Goal: Answer question/provide support: Share knowledge or assist other users

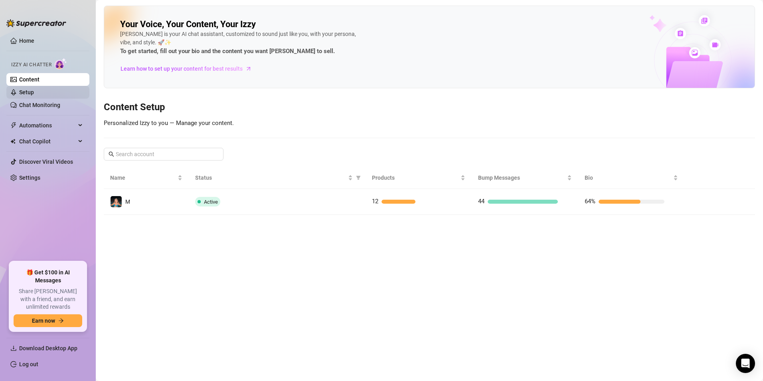
click at [34, 89] on link "Setup" at bounding box center [26, 92] width 15 height 6
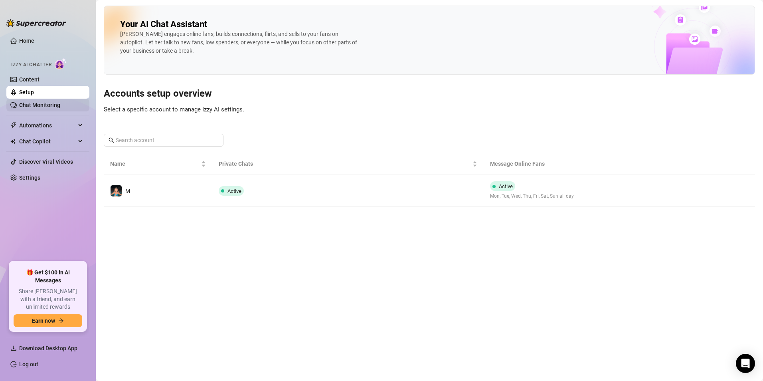
click at [60, 108] on link "Chat Monitoring" at bounding box center [39, 105] width 41 height 6
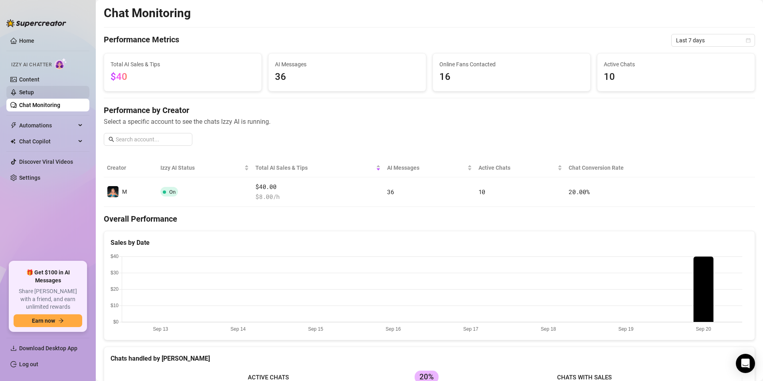
click at [34, 91] on link "Setup" at bounding box center [26, 92] width 15 height 6
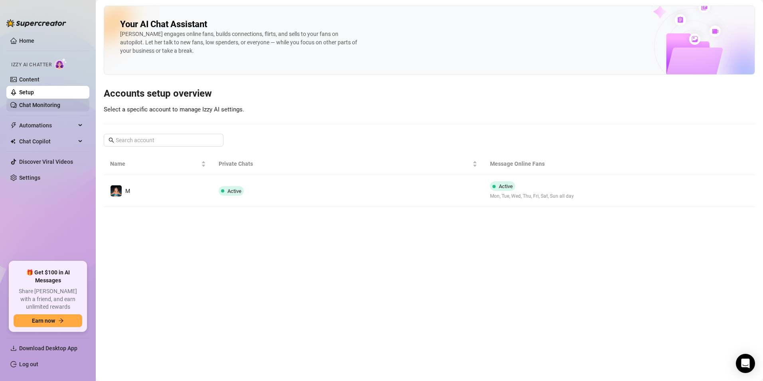
click at [49, 105] on link "Chat Monitoring" at bounding box center [39, 105] width 41 height 6
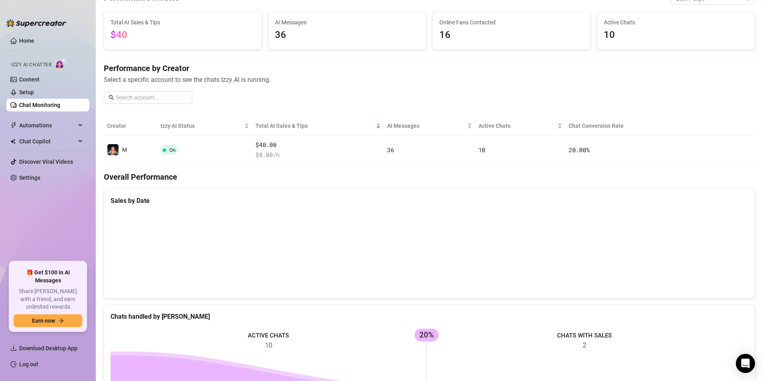
scroll to position [40, 0]
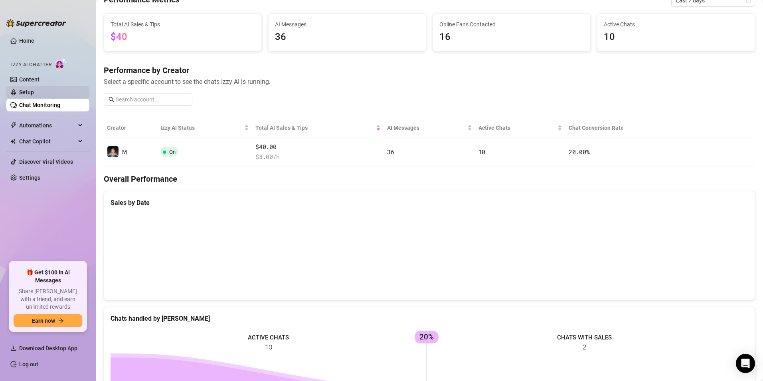
click at [34, 93] on link "Setup" at bounding box center [26, 92] width 15 height 6
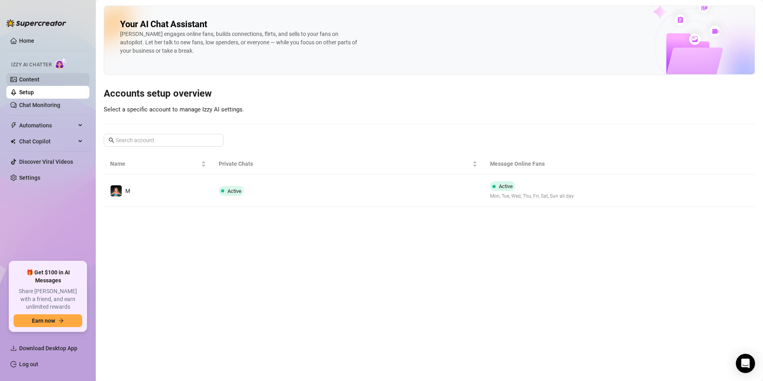
click at [34, 83] on link "Content" at bounding box center [29, 79] width 20 height 6
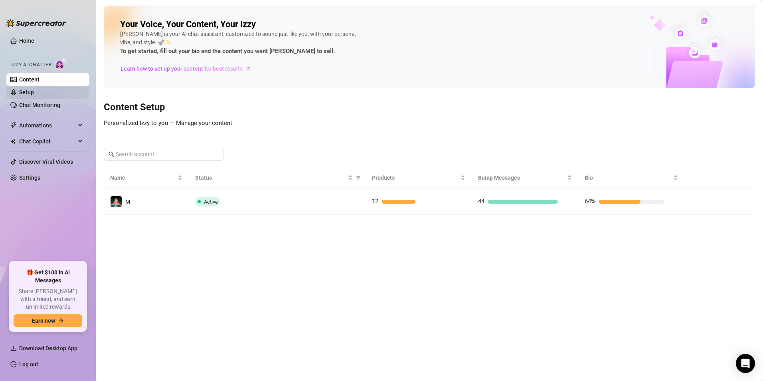
click at [33, 90] on link "Setup" at bounding box center [26, 92] width 15 height 6
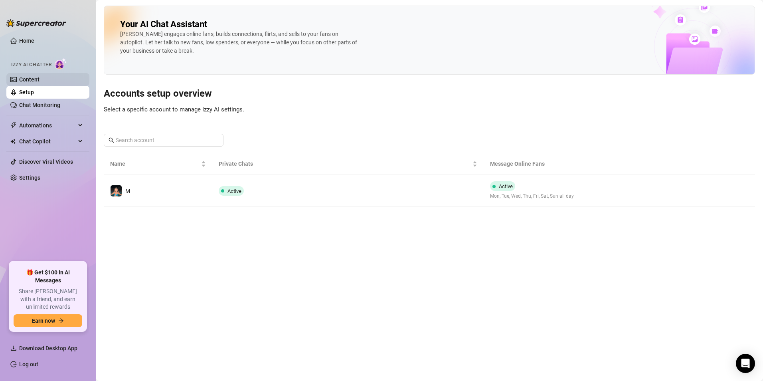
click at [35, 79] on link "Content" at bounding box center [29, 79] width 20 height 6
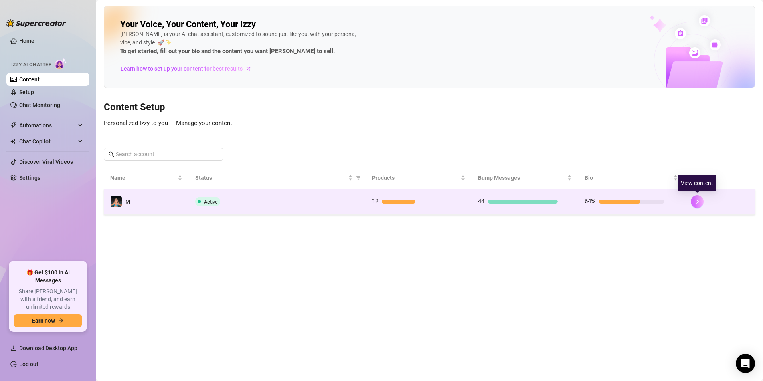
click at [701, 204] on button "button" at bounding box center [697, 201] width 13 height 13
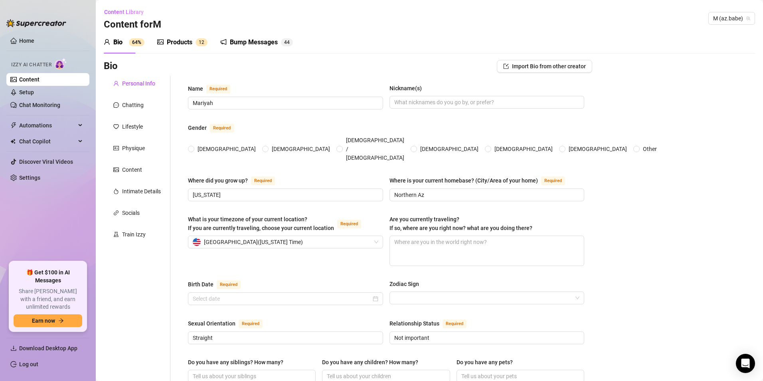
radio input "true"
type input "[DATE]"
click at [36, 83] on link "Content" at bounding box center [29, 79] width 20 height 6
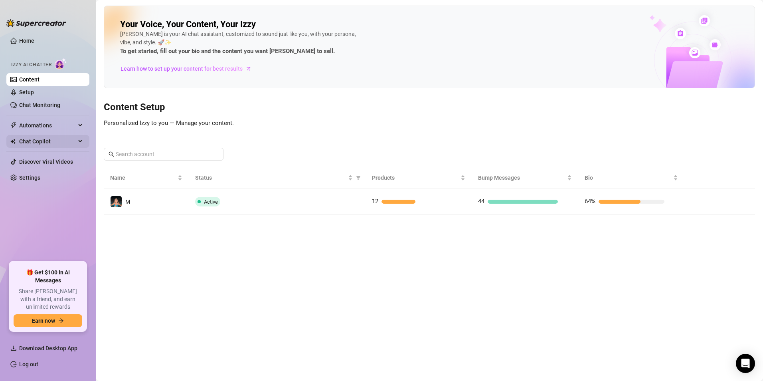
click at [77, 139] on div "Chat Copilot" at bounding box center [47, 141] width 83 height 13
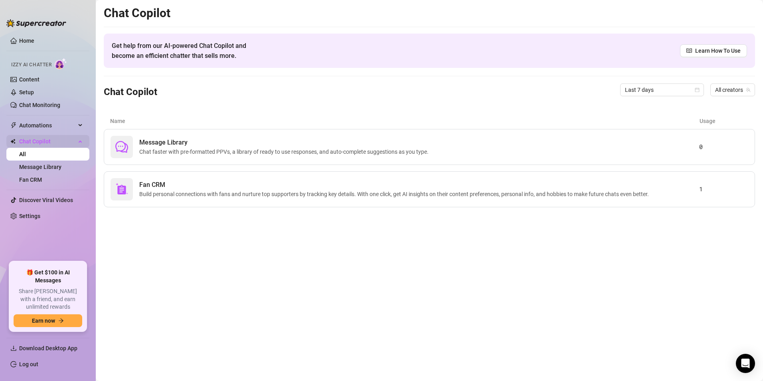
click at [77, 139] on div "Chat Copilot" at bounding box center [47, 141] width 83 height 13
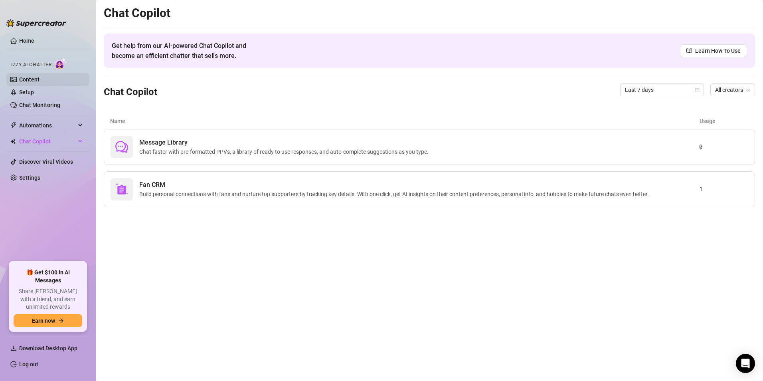
click at [39, 79] on link "Content" at bounding box center [29, 79] width 20 height 6
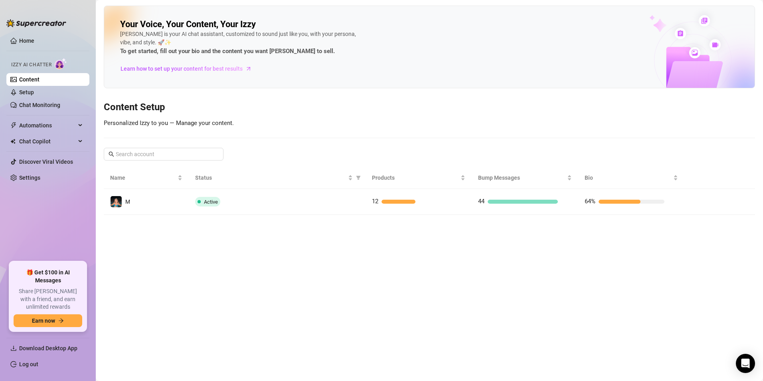
click at [39, 79] on link "Content" at bounding box center [29, 79] width 20 height 6
click at [38, 78] on link "Content" at bounding box center [29, 79] width 20 height 6
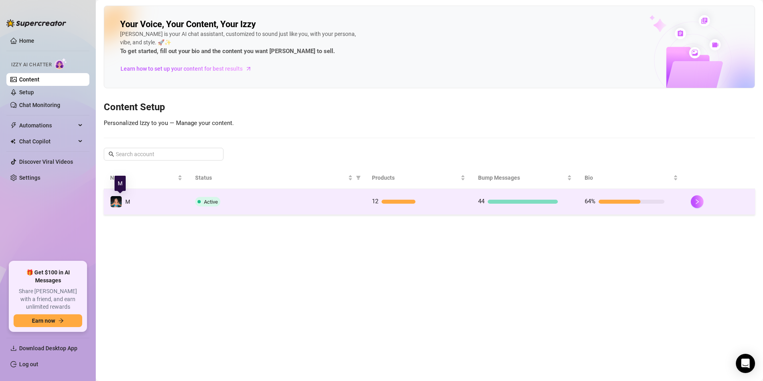
click at [125, 201] on span "M" at bounding box center [127, 201] width 5 height 6
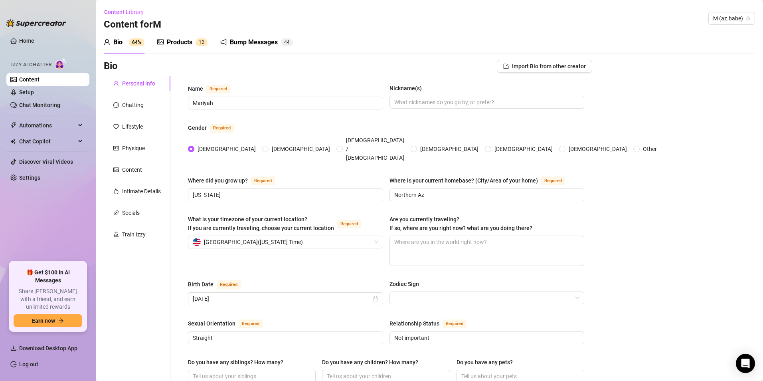
click at [31, 80] on link "Content" at bounding box center [29, 79] width 20 height 6
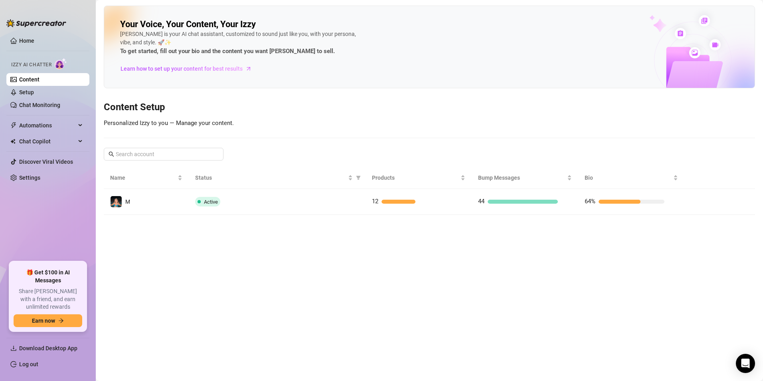
click at [35, 83] on link "Content" at bounding box center [29, 79] width 20 height 6
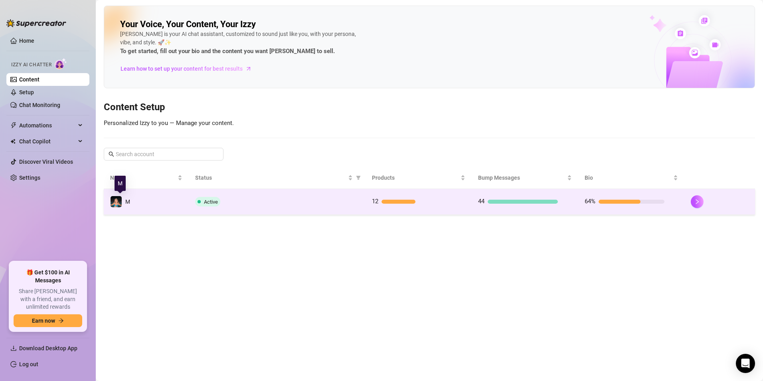
click at [126, 202] on span "M" at bounding box center [127, 201] width 5 height 6
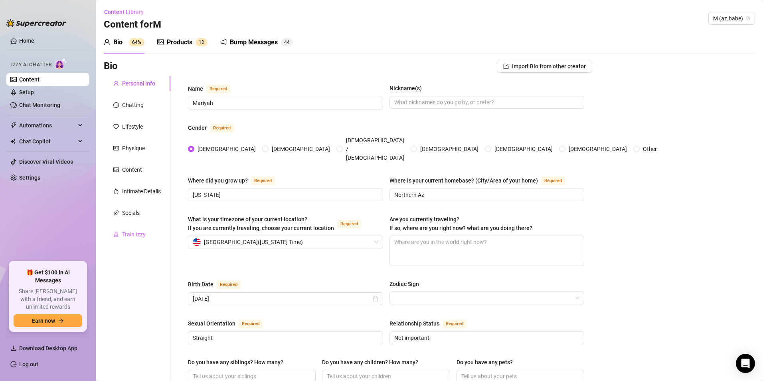
click at [138, 229] on div "Train Izzy" at bounding box center [137, 234] width 67 height 15
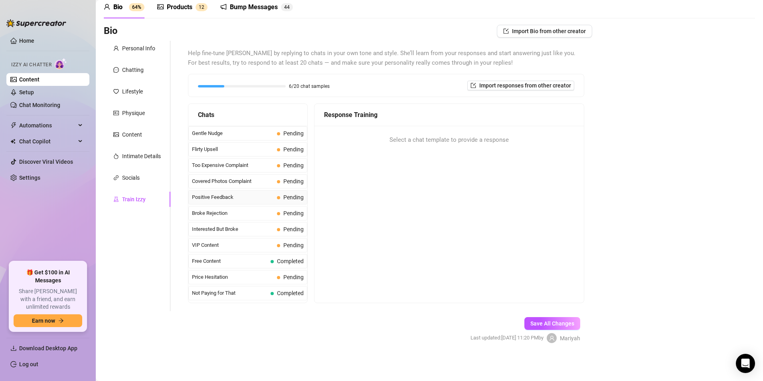
scroll to position [80, 0]
click at [217, 214] on span "Broke Rejection" at bounding box center [233, 213] width 82 height 8
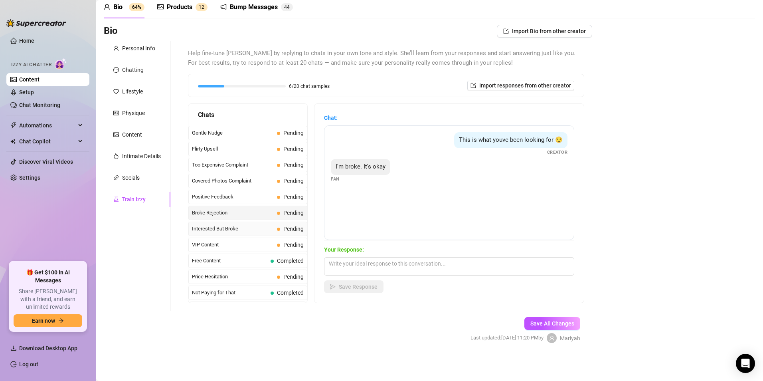
click at [206, 231] on span "Interested But Broke" at bounding box center [233, 229] width 82 height 8
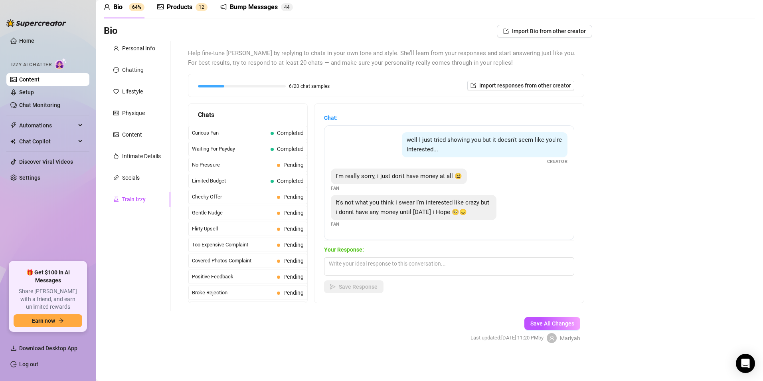
scroll to position [0, 0]
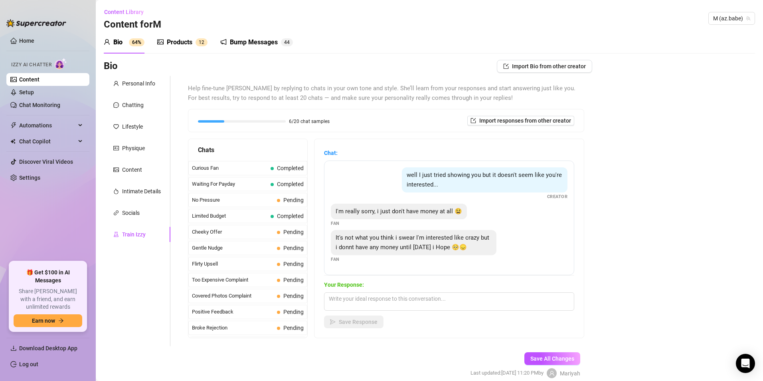
click at [186, 40] on div "Products" at bounding box center [180, 43] width 26 height 10
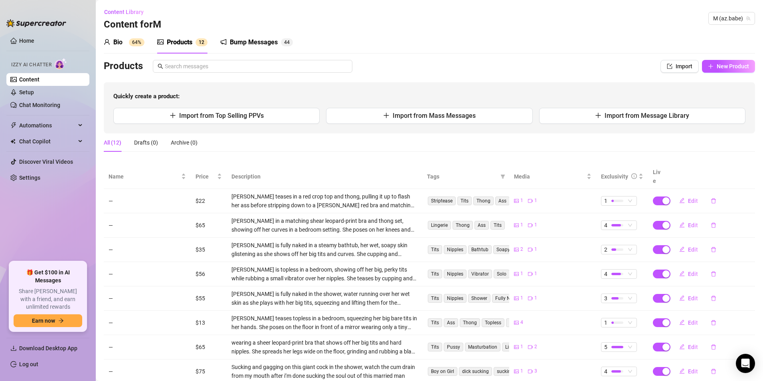
click at [246, 48] on div "Bump Messages 4 4" at bounding box center [256, 42] width 73 height 22
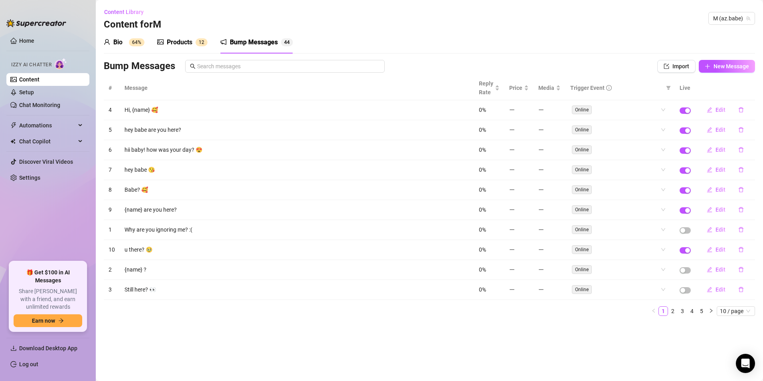
click at [183, 44] on div "Products" at bounding box center [180, 43] width 26 height 10
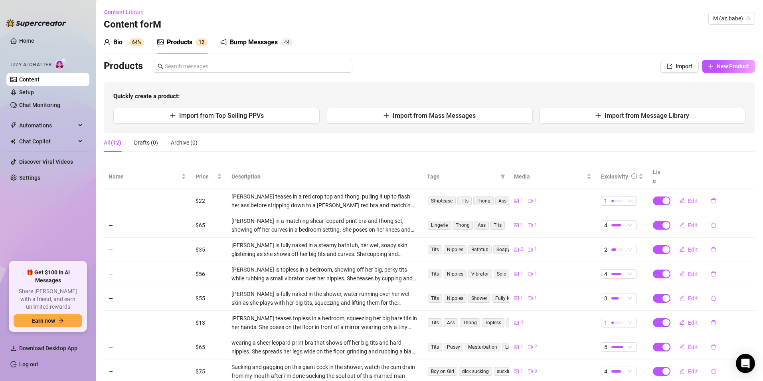
click at [120, 49] on div "Bio 64%" at bounding box center [124, 42] width 41 height 22
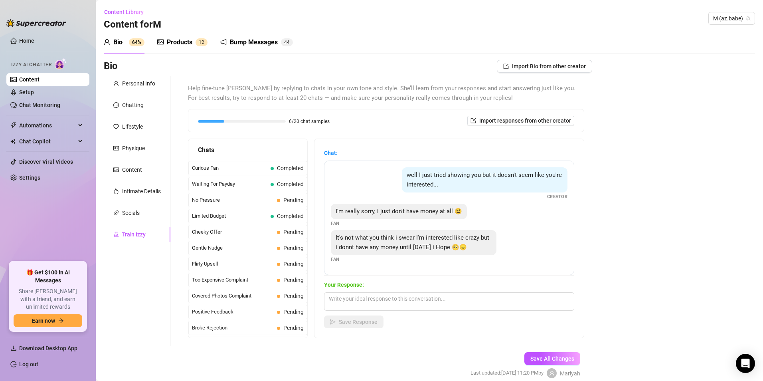
click at [177, 45] on div "Products" at bounding box center [180, 43] width 26 height 10
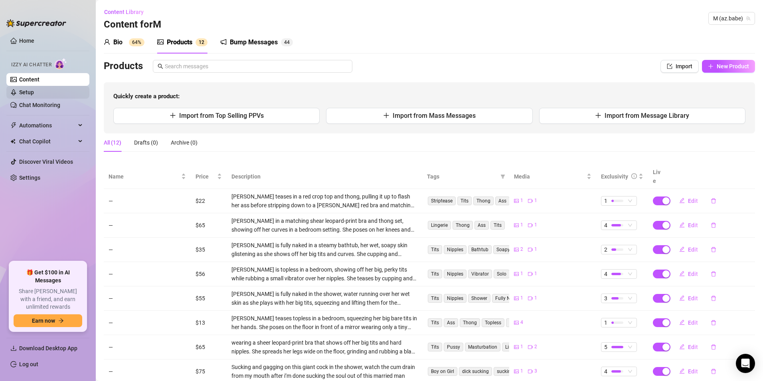
click at [34, 89] on link "Setup" at bounding box center [26, 92] width 15 height 6
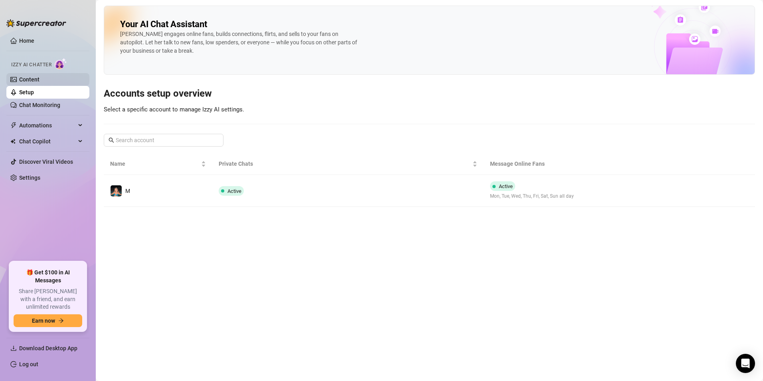
click at [39, 81] on link "Content" at bounding box center [29, 79] width 20 height 6
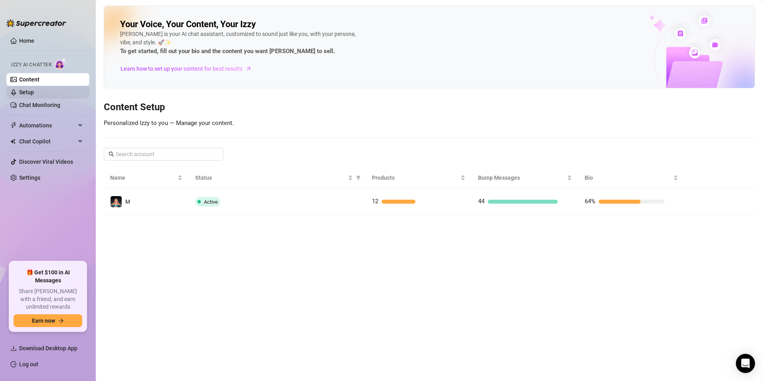
click at [34, 91] on link "Setup" at bounding box center [26, 92] width 15 height 6
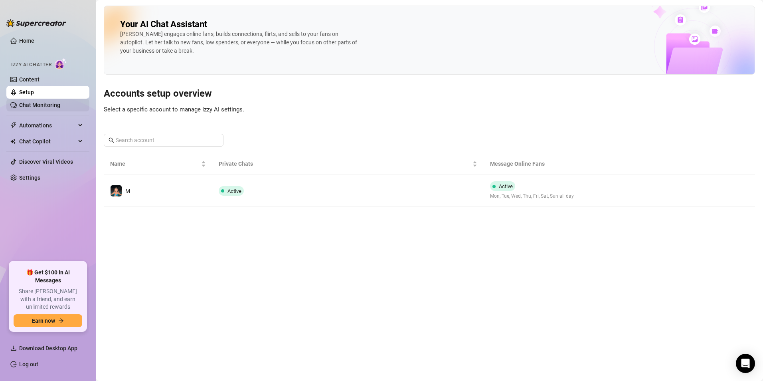
click at [58, 105] on link "Chat Monitoring" at bounding box center [39, 105] width 41 height 6
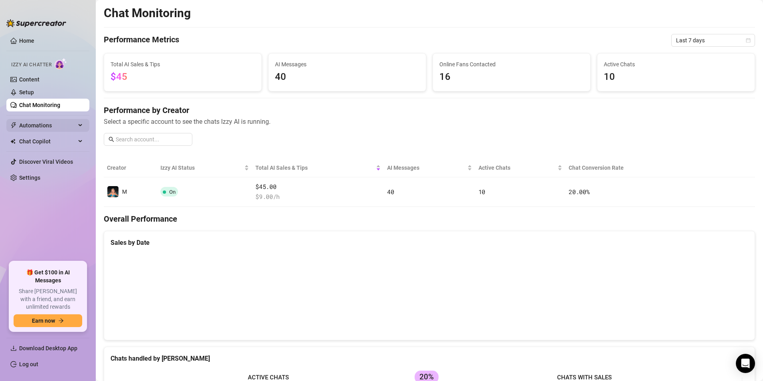
click at [65, 126] on span "Automations" at bounding box center [47, 125] width 57 height 13
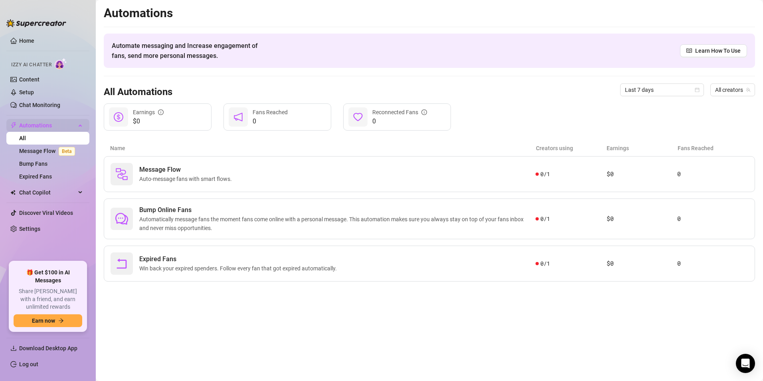
click at [65, 126] on span "Automations" at bounding box center [47, 125] width 57 height 13
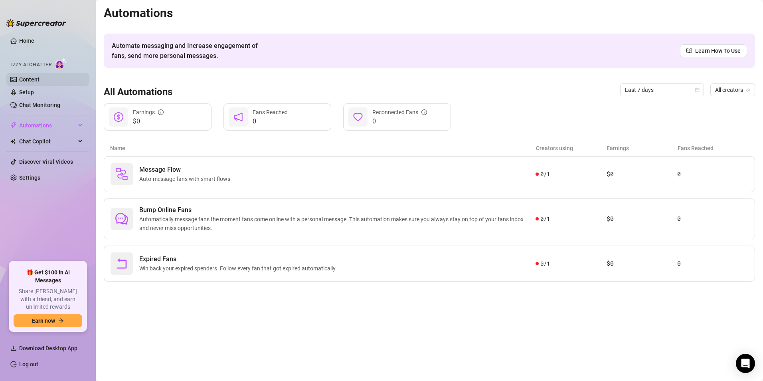
click at [39, 80] on link "Content" at bounding box center [29, 79] width 20 height 6
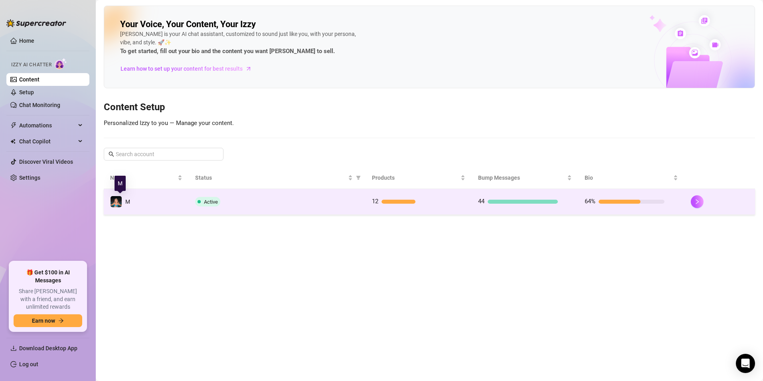
click at [127, 204] on span "M" at bounding box center [127, 201] width 5 height 6
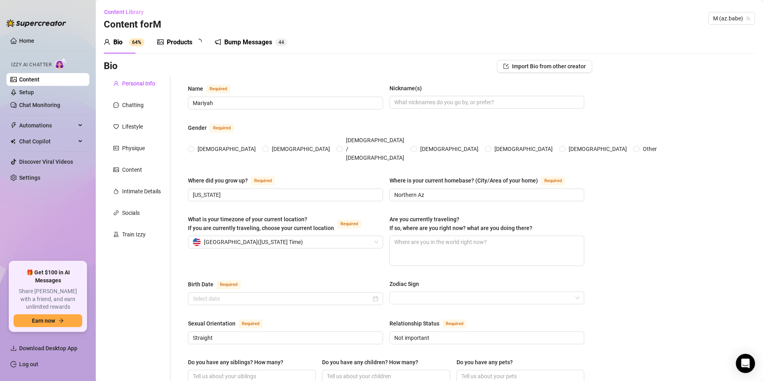
radio input "true"
type input "[DATE]"
click at [34, 90] on link "Setup" at bounding box center [26, 92] width 15 height 6
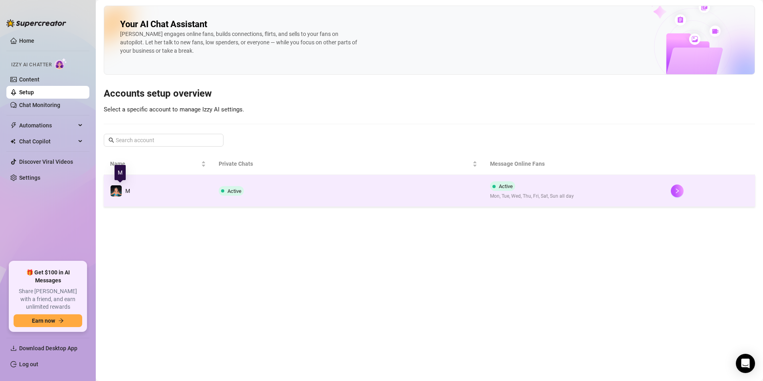
click at [130, 191] on span "M" at bounding box center [127, 191] width 5 height 6
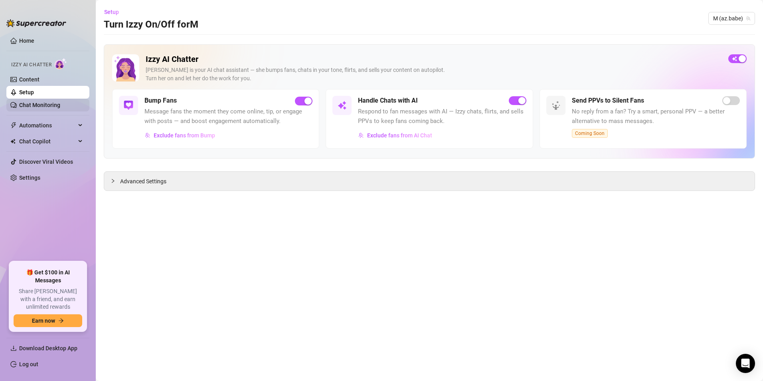
click at [40, 106] on link "Chat Monitoring" at bounding box center [39, 105] width 41 height 6
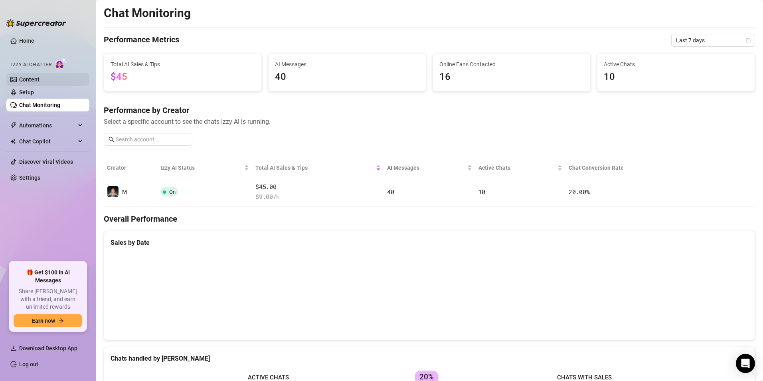
click at [39, 79] on link "Content" at bounding box center [29, 79] width 20 height 6
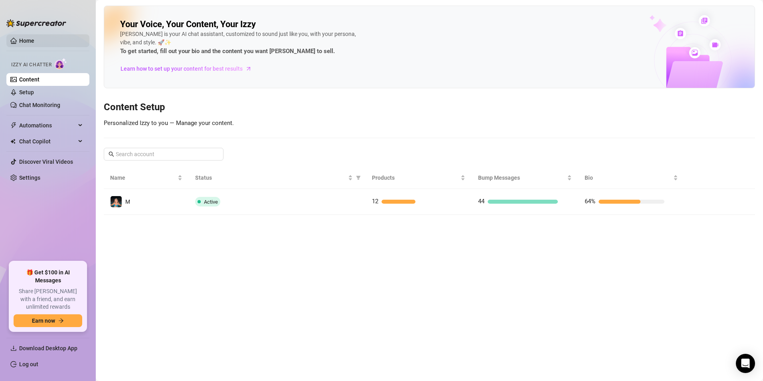
click at [34, 40] on link "Home" at bounding box center [26, 41] width 15 height 6
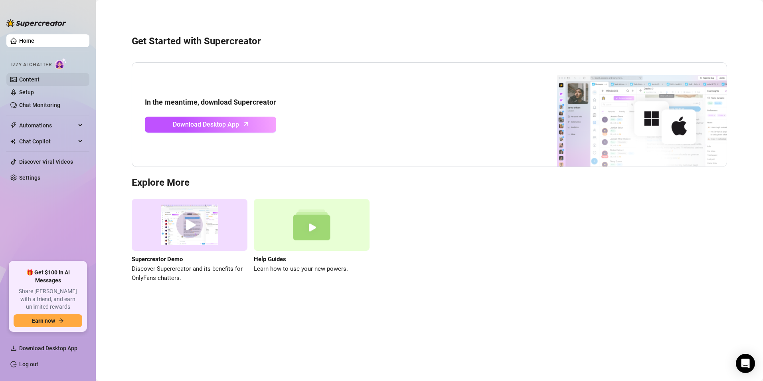
click at [39, 78] on link "Content" at bounding box center [29, 79] width 20 height 6
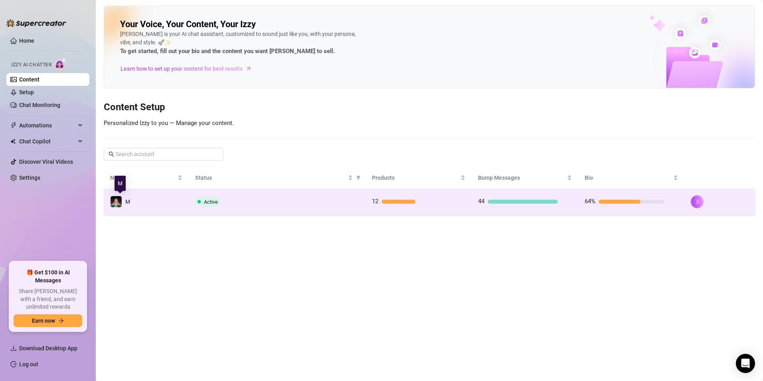
click at [128, 203] on span "M" at bounding box center [127, 201] width 5 height 6
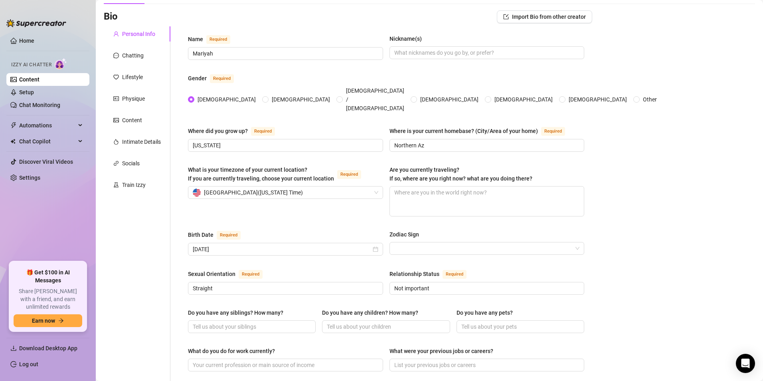
scroll to position [40, 0]
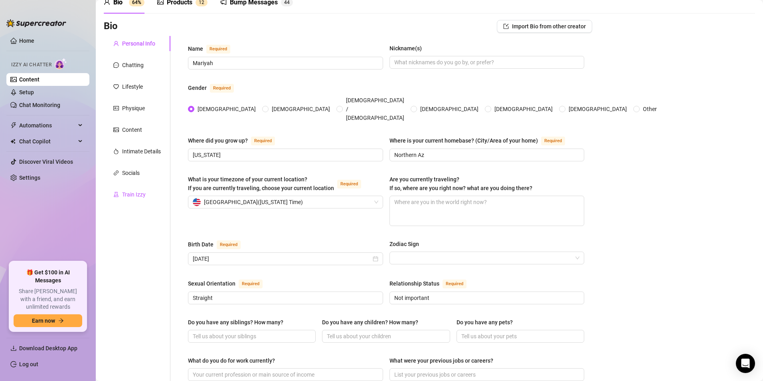
click at [144, 196] on div "Train Izzy" at bounding box center [134, 194] width 24 height 9
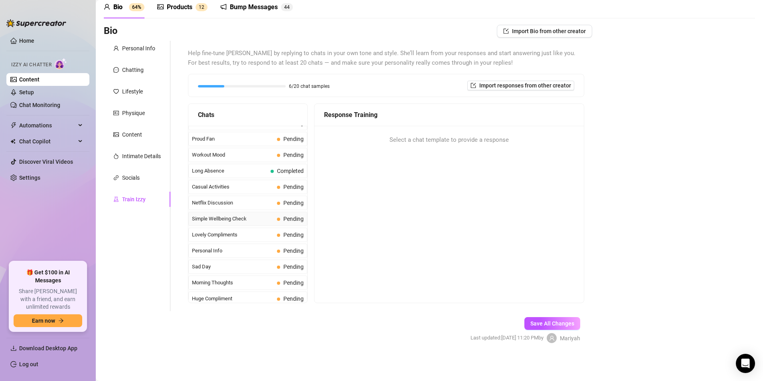
scroll to position [716, 0]
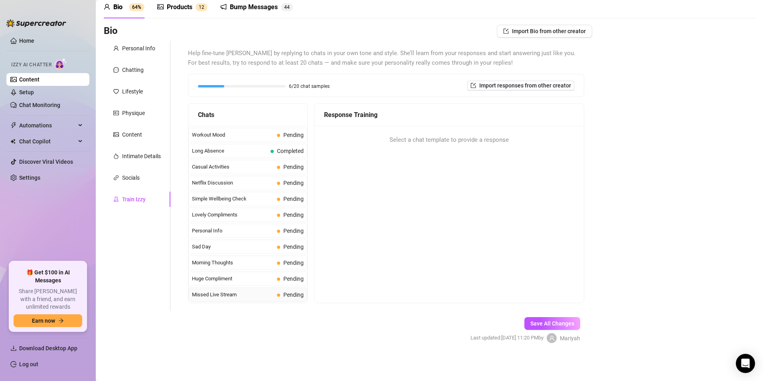
click at [229, 294] on span "Missed Live Stream" at bounding box center [233, 294] width 82 height 8
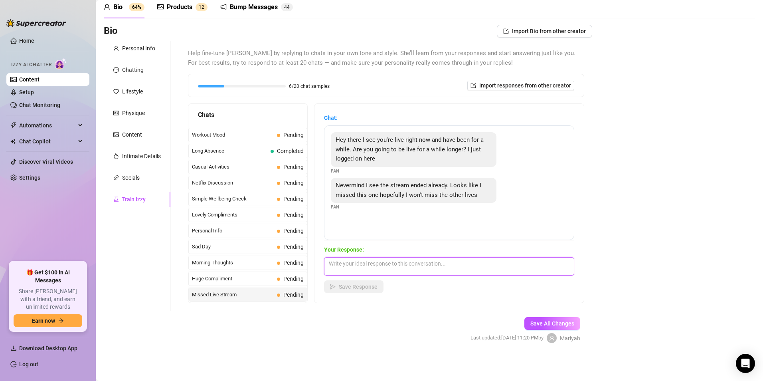
click at [375, 269] on textarea at bounding box center [449, 266] width 250 height 18
type textarea "Im sorry babe, make sure to tune into the next live"
click at [365, 289] on span "Save Response" at bounding box center [358, 286] width 39 height 6
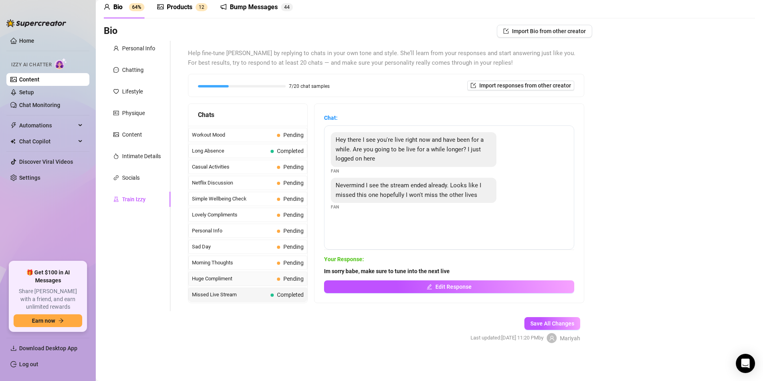
click at [277, 282] on span "Pending" at bounding box center [290, 278] width 27 height 9
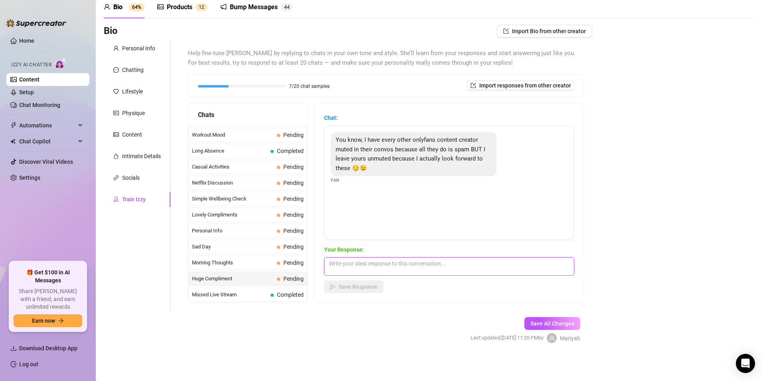
click at [369, 265] on textarea at bounding box center [449, 266] width 250 height 18
click at [468, 265] on textarea "Awee, thx babe that means a lot, I hope you enjoy" at bounding box center [449, 266] width 250 height 18
type textarea "Awee, thx babe that means a lot, I hope you enjoy my account"
click at [361, 291] on button "Save Response" at bounding box center [353, 286] width 59 height 13
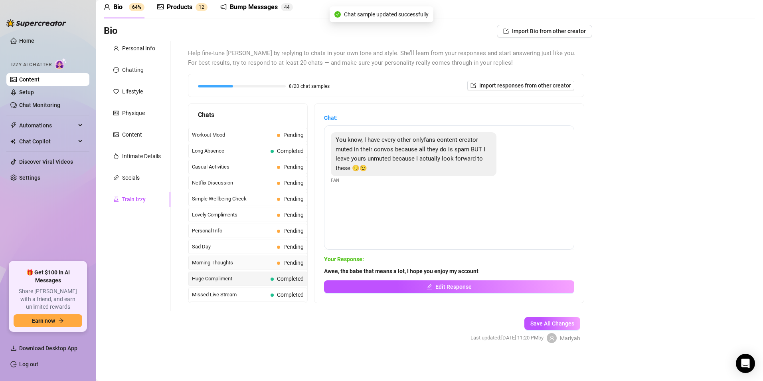
click at [236, 259] on span "Morning Thoughts" at bounding box center [233, 263] width 82 height 8
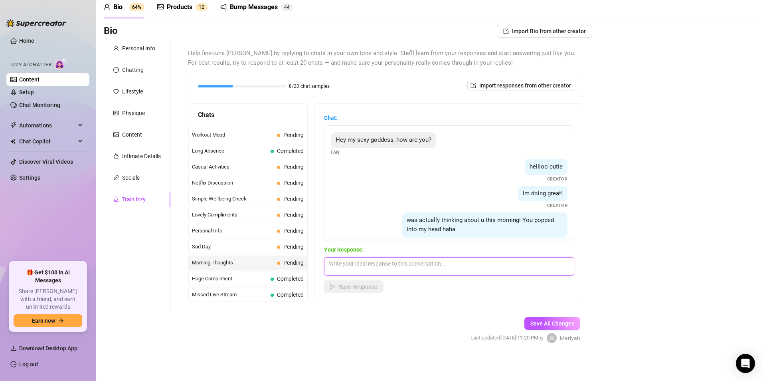
click at [440, 261] on textarea at bounding box center [449, 266] width 250 height 18
click at [197, 248] on span "Sad Day" at bounding box center [233, 247] width 82 height 8
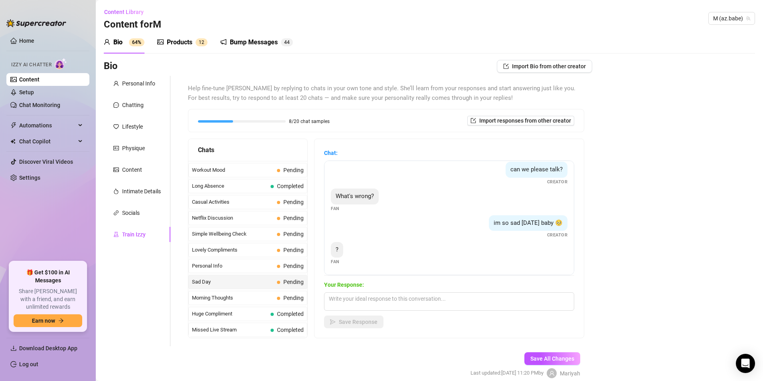
scroll to position [35, 0]
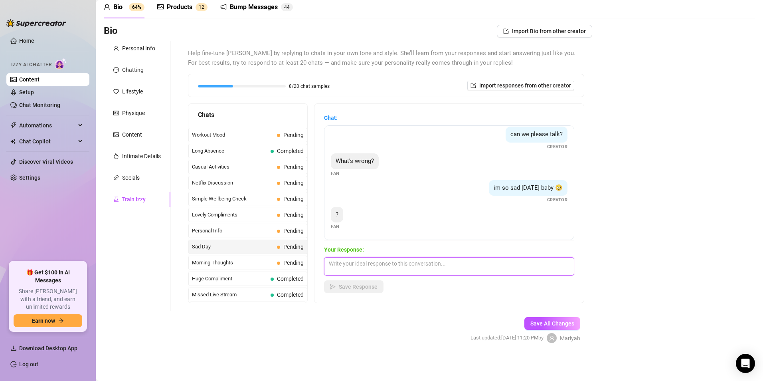
click at [376, 263] on textarea at bounding box center [449, 266] width 250 height 18
type textarea "I"
type textarea "i"
click at [222, 227] on span "Personal Info" at bounding box center [233, 231] width 82 height 8
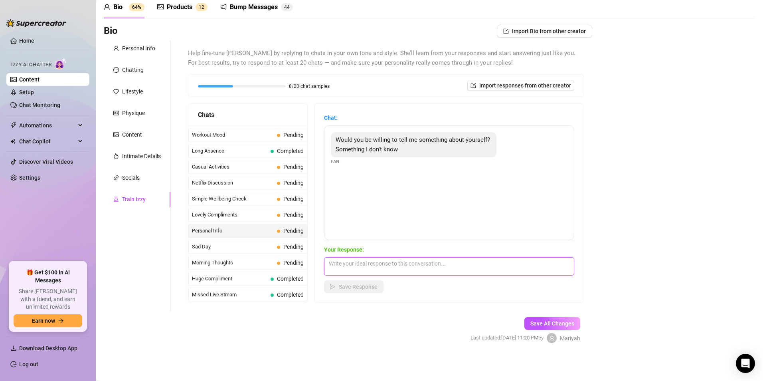
click at [409, 265] on textarea at bounding box center [449, 266] width 250 height 18
type textarea "Ya, i don't see why not!"
click at [350, 285] on span "Save Response" at bounding box center [358, 286] width 39 height 6
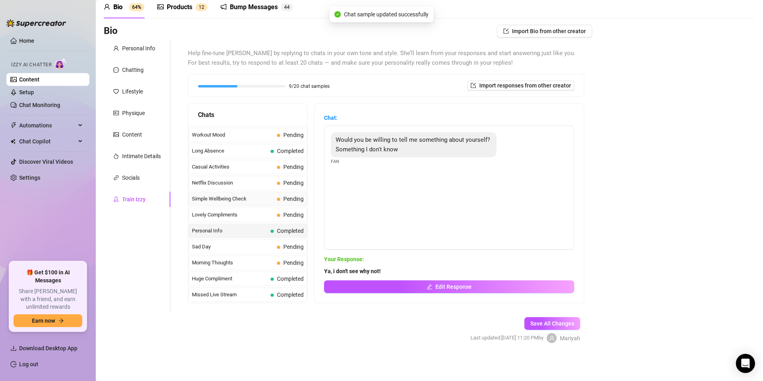
click at [228, 201] on span "Simple Wellbeing Check" at bounding box center [233, 199] width 82 height 8
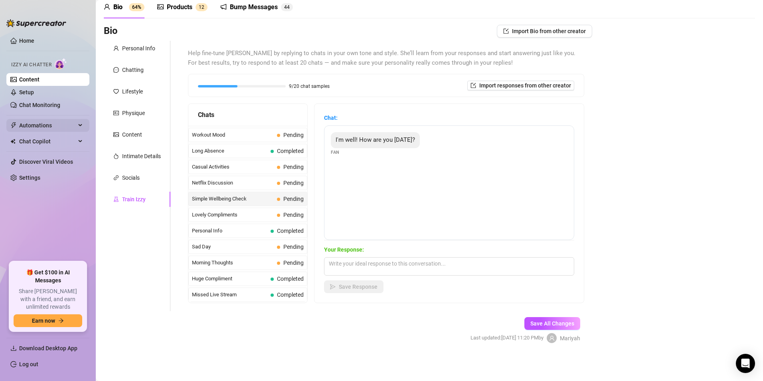
click at [51, 122] on span "Automations" at bounding box center [47, 125] width 57 height 13
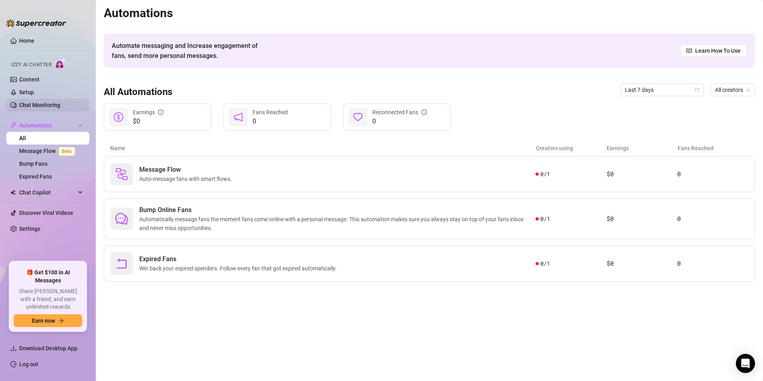
click at [48, 106] on link "Chat Monitoring" at bounding box center [39, 105] width 41 height 6
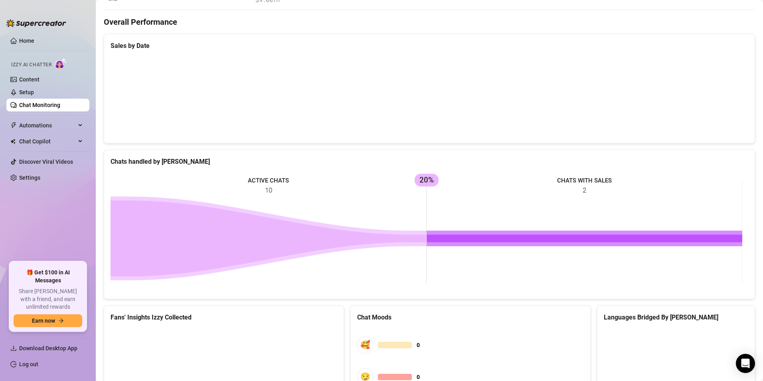
scroll to position [184, 0]
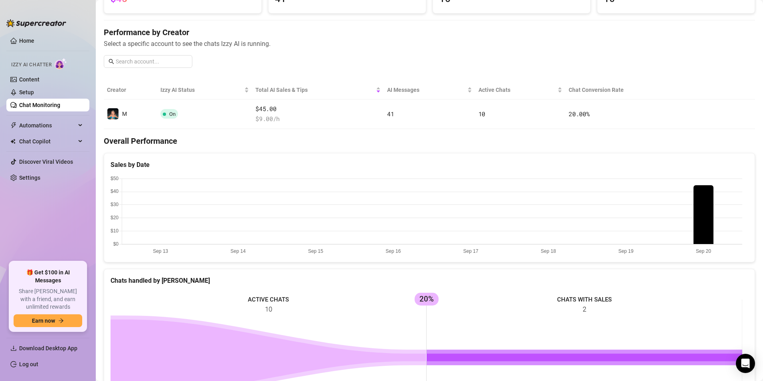
scroll to position [64, 0]
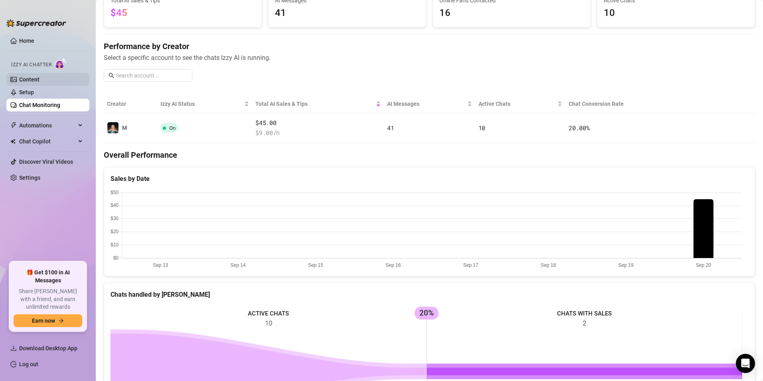
click at [25, 82] on link "Content" at bounding box center [29, 79] width 20 height 6
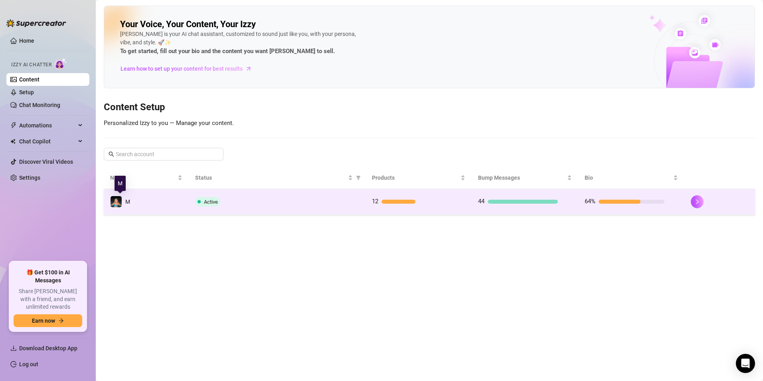
click at [124, 202] on div "M" at bounding box center [120, 201] width 20 height 12
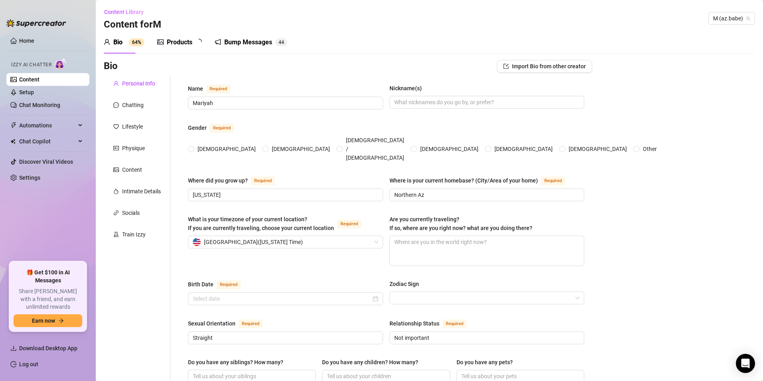
radio input "true"
type input "[DATE]"
click at [148, 235] on div "Train Izzy" at bounding box center [137, 234] width 67 height 15
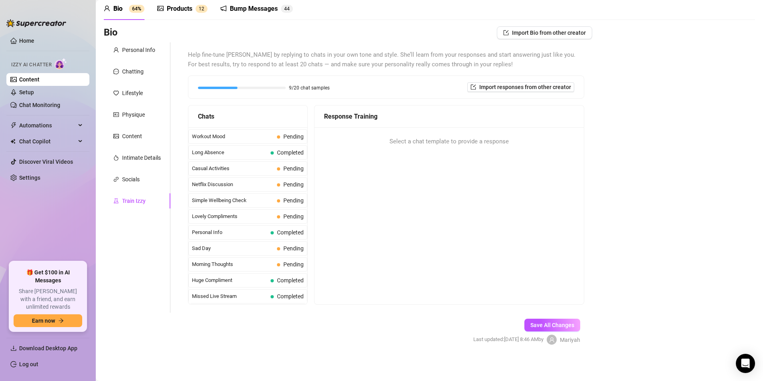
scroll to position [35, 0]
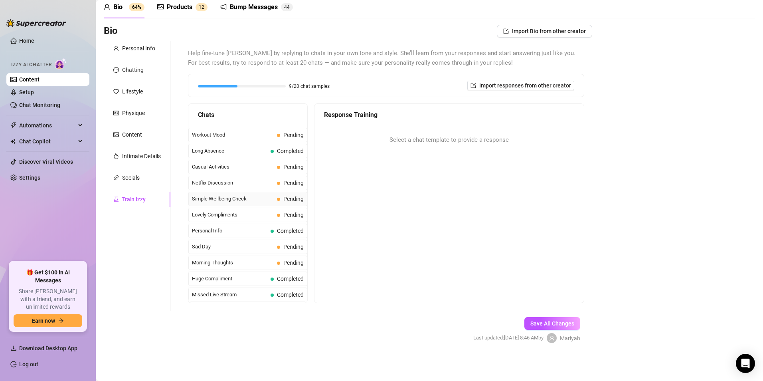
click at [231, 200] on span "Simple Wellbeing Check" at bounding box center [233, 199] width 82 height 8
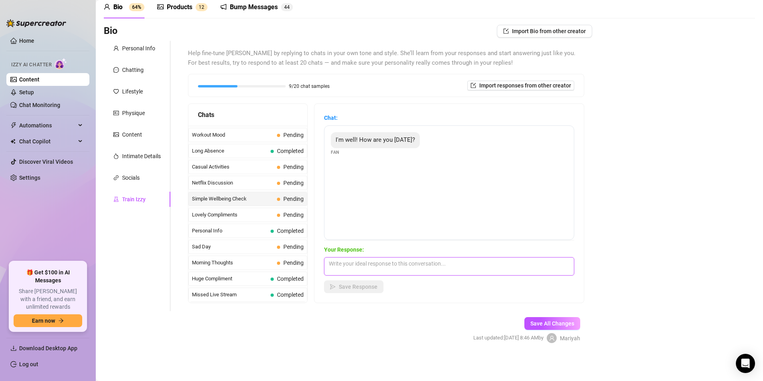
click at [384, 265] on textarea at bounding box center [449, 266] width 250 height 18
click at [426, 276] on div "Your Response: Ive been good! Save Response" at bounding box center [449, 269] width 250 height 48
click at [403, 267] on textarea "Ive been good!" at bounding box center [449, 266] width 250 height 18
type textarea "I've been good! Wbu?"
click at [348, 283] on span "Save Response" at bounding box center [358, 286] width 39 height 6
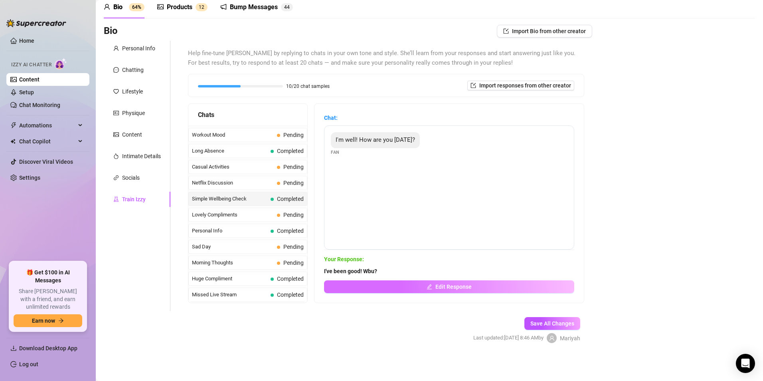
click at [387, 281] on button "Edit Response" at bounding box center [449, 286] width 250 height 13
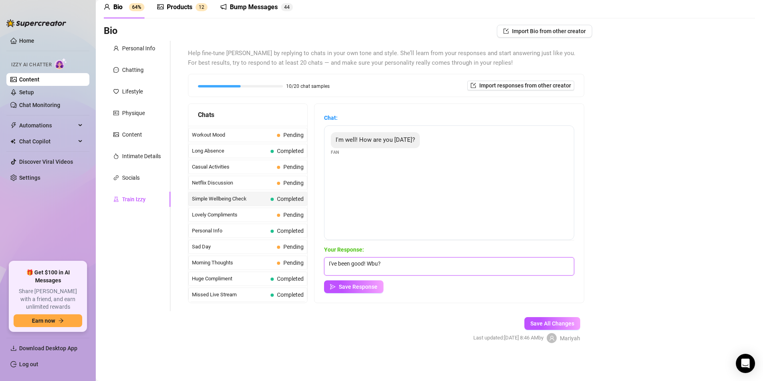
click at [385, 266] on textarea "I've been good! Wbu?" at bounding box center [449, 266] width 250 height 18
type textarea "I've been good! Just grinding"
click at [371, 292] on button "Save Response" at bounding box center [353, 286] width 59 height 13
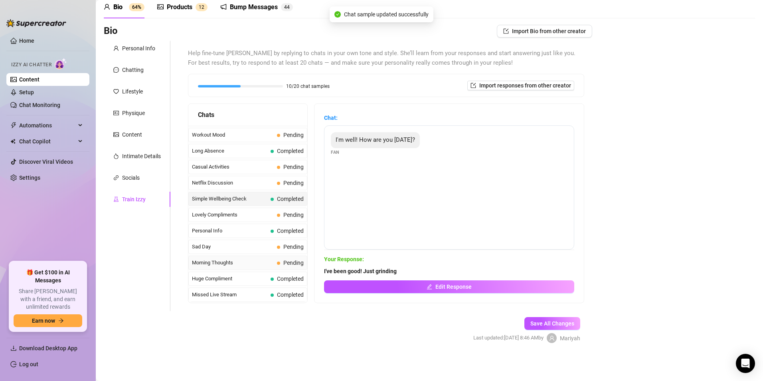
click at [220, 261] on span "Morning Thoughts" at bounding box center [233, 263] width 82 height 8
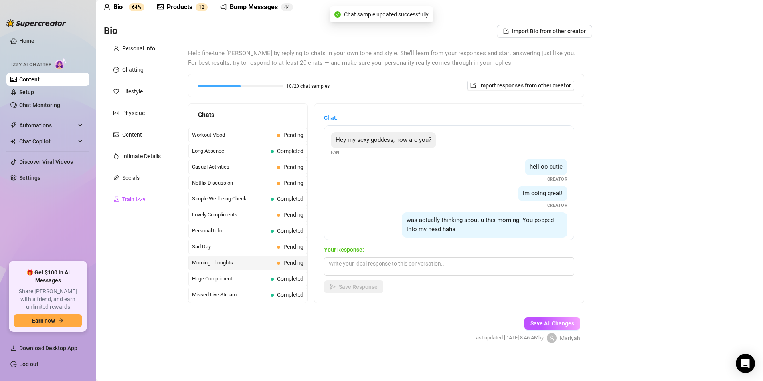
click at [229, 184] on span "Netflix Discussion" at bounding box center [233, 183] width 82 height 8
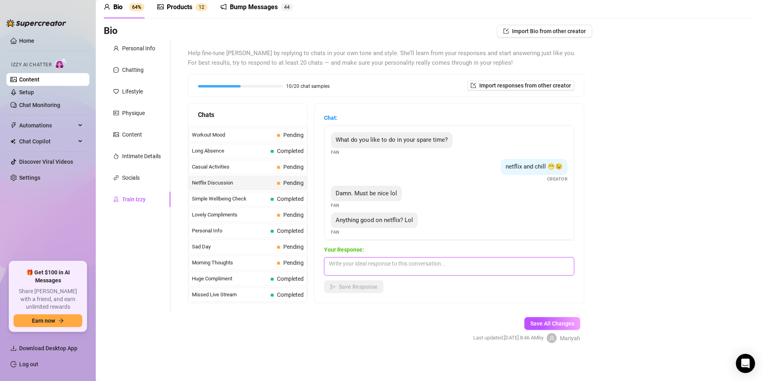
click at [381, 269] on textarea at bounding box center [449, 266] width 250 height 18
type textarea "W"
type textarea "B"
drag, startPoint x: 340, startPoint y: 264, endPoint x: 421, endPoint y: 274, distance: 81.6
click at [421, 274] on textarea "OOoo I really have been enjoying billionaires bunker lately" at bounding box center [449, 266] width 250 height 18
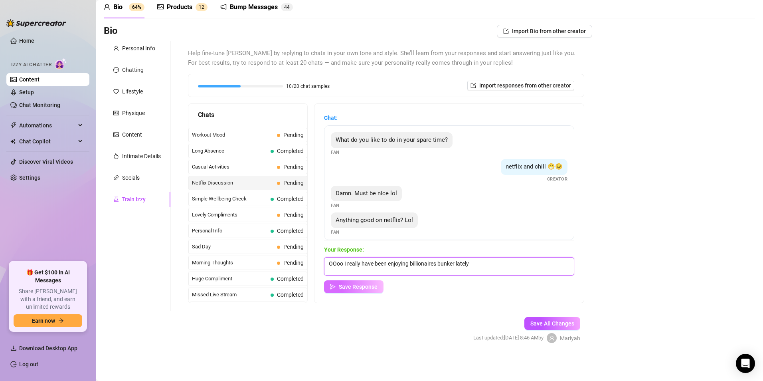
type textarea "OOoo I really have been enjoying billionaires bunker lately"
click at [368, 282] on button "Save Response" at bounding box center [353, 286] width 59 height 13
